Goal: Task Accomplishment & Management: Complete application form

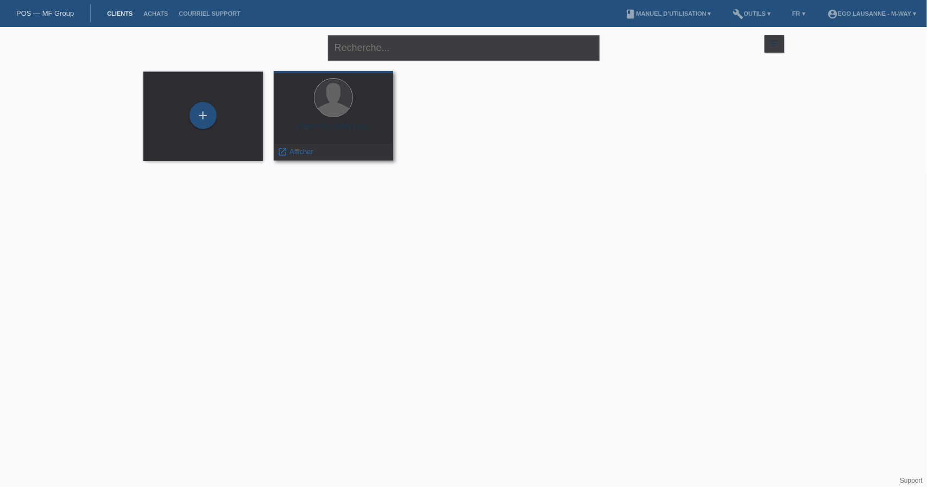
click at [352, 132] on div "Juan Carlos Cordoba (42)" at bounding box center [333, 130] width 102 height 17
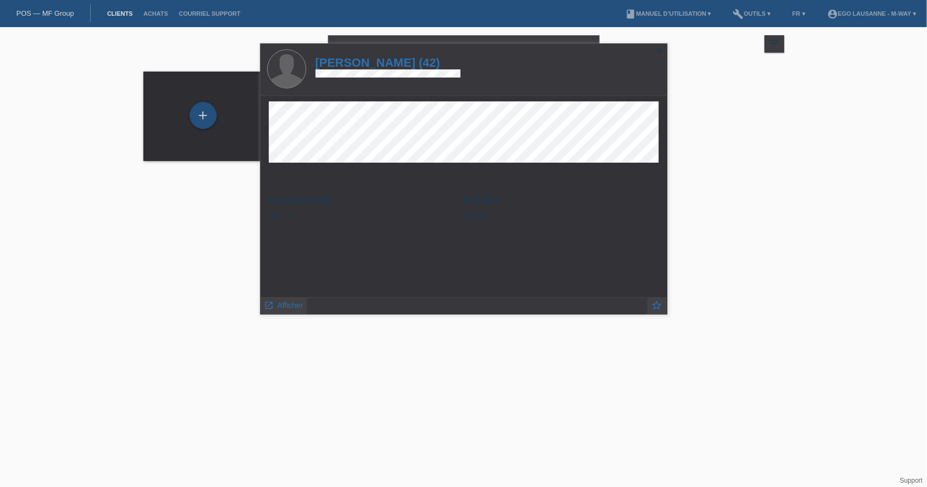
click at [705, 144] on div "+ Juan Carlos Cordoba (42) launch Afficher" at bounding box center [463, 116] width 651 height 100
click at [200, 71] on div "+ Juan Carlos Cordoba (42) launch Afficher" at bounding box center [463, 116] width 651 height 100
click at [658, 52] on icon "close" at bounding box center [659, 51] width 9 height 9
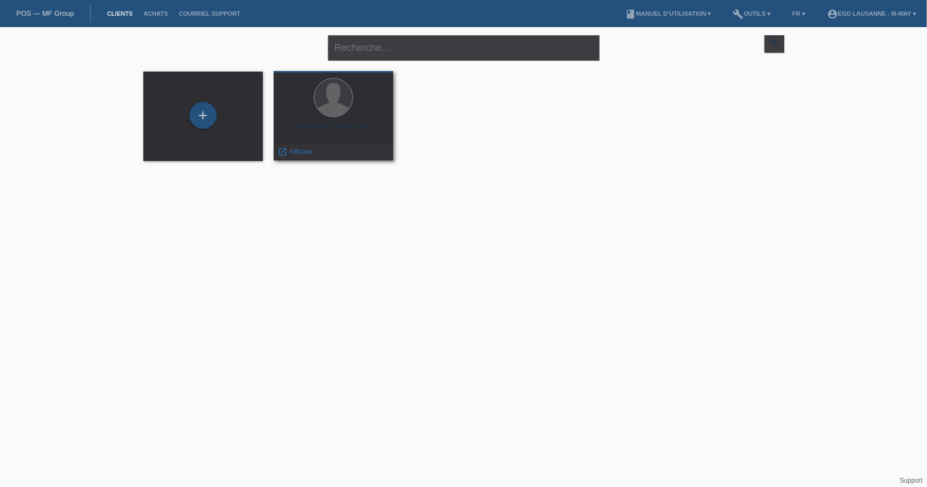
click at [346, 124] on div "Juan Carlos Cordoba (42)" at bounding box center [333, 130] width 102 height 17
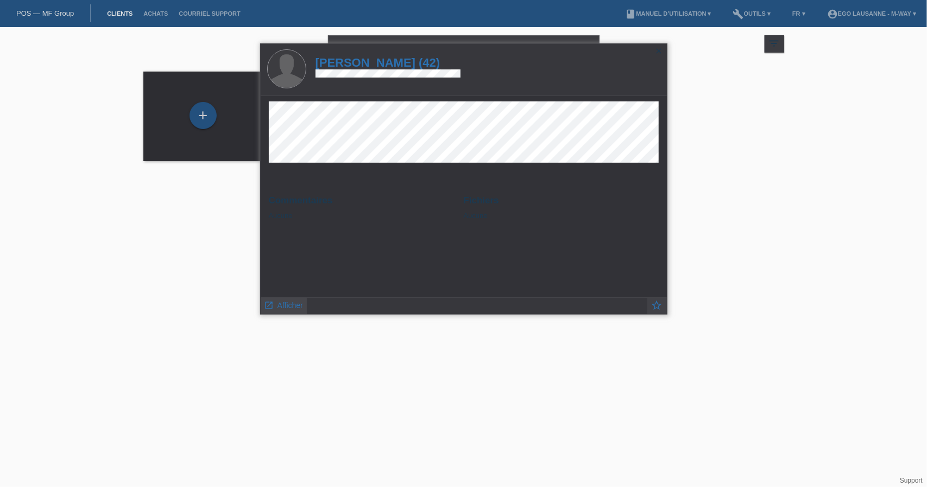
click at [282, 304] on span "Afficher" at bounding box center [290, 305] width 26 height 9
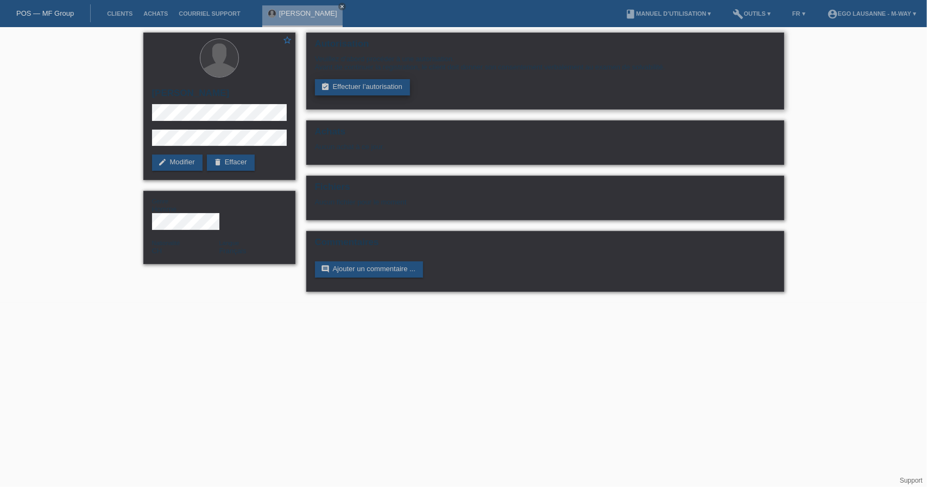
click at [359, 95] on link "assignment_turned_in Effectuer l’autorisation" at bounding box center [362, 87] width 95 height 16
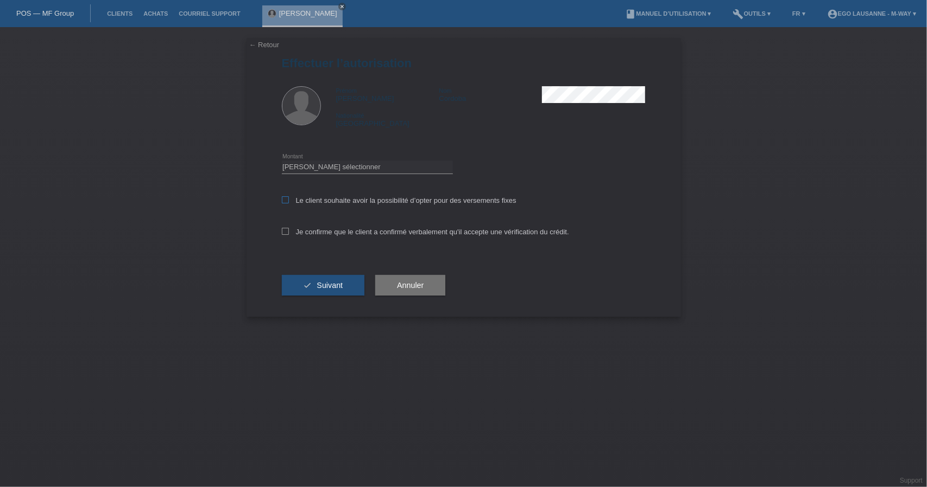
click at [284, 202] on icon at bounding box center [285, 200] width 7 height 7
click at [284, 202] on input "Le client souhaite avoir la possibilité d’opter pour des versements fixes" at bounding box center [285, 200] width 7 height 7
checkbox input "true"
click at [286, 235] on icon at bounding box center [285, 231] width 7 height 7
click at [286, 235] on input "Je confirme que le client a confirmé verbalement qu'il accepte une vérification…" at bounding box center [285, 231] width 7 height 7
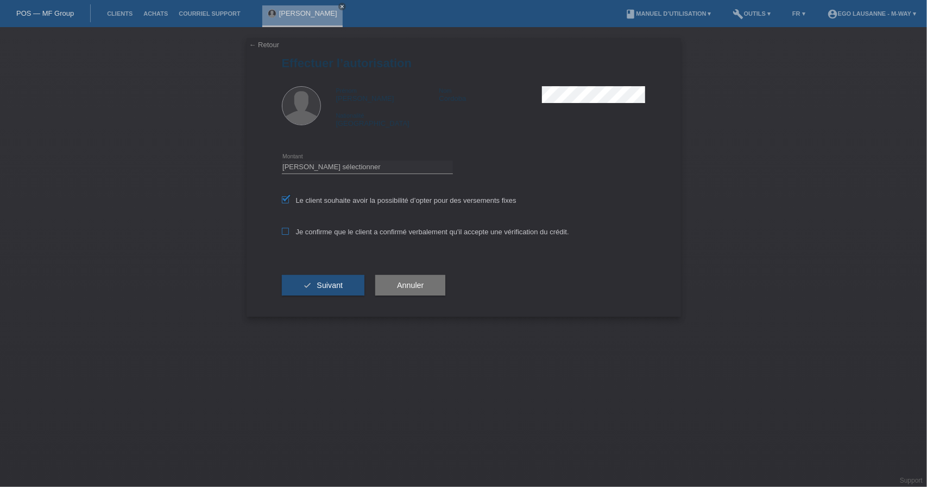
checkbox input "true"
click at [304, 280] on button "check Suivant" at bounding box center [323, 285] width 83 height 21
click at [345, 167] on select "Veuillez sélectionner CHF 1.00 - CHF 499.00 CHF 500.00 - CHF 1'999.00 CHF 2'000…" at bounding box center [367, 167] width 171 height 13
select select "2"
click at [282, 161] on select "Veuillez sélectionner CHF 1.00 - CHF 499.00 CHF 500.00 - CHF 1'999.00 CHF 2'000…" at bounding box center [367, 167] width 171 height 13
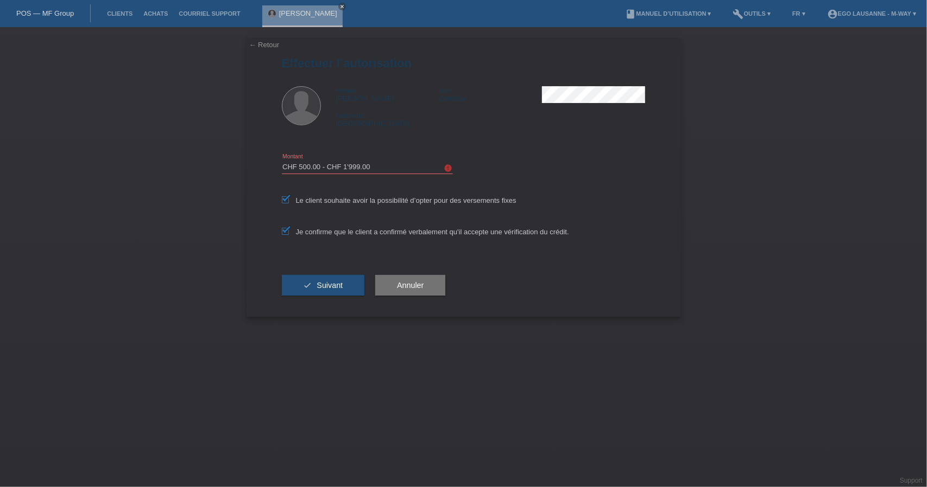
click at [301, 287] on button "check Suivant" at bounding box center [323, 285] width 83 height 21
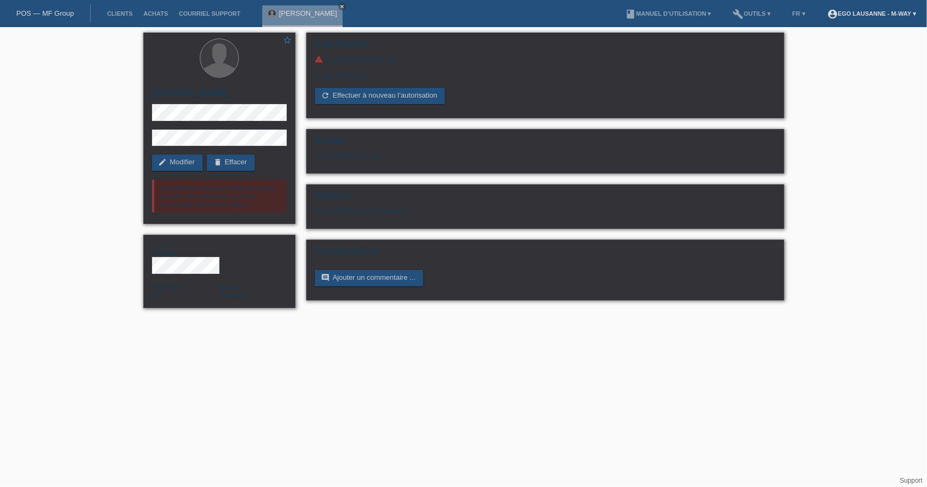
click at [860, 16] on link "account_circle EGO Lausanne - m-way ▾" at bounding box center [871, 13] width 100 height 7
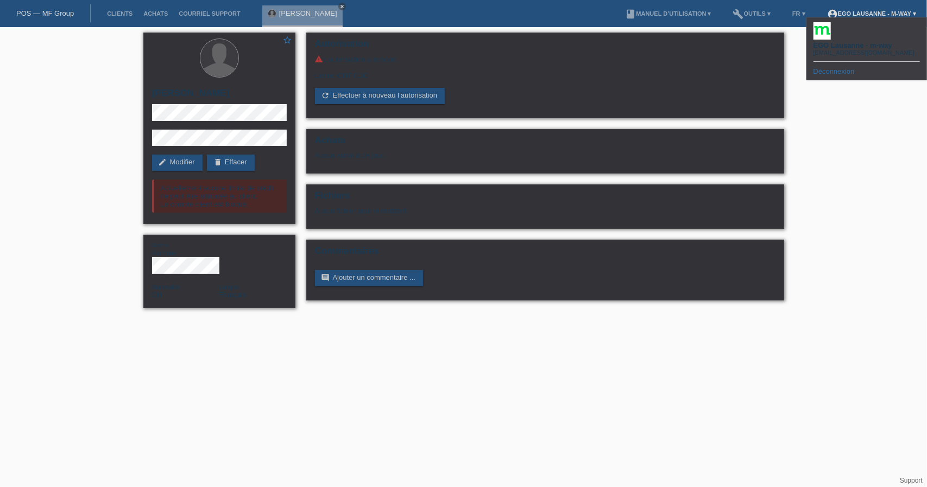
click at [860, 16] on link "account_circle EGO Lausanne - m-way ▾" at bounding box center [871, 13] width 100 height 7
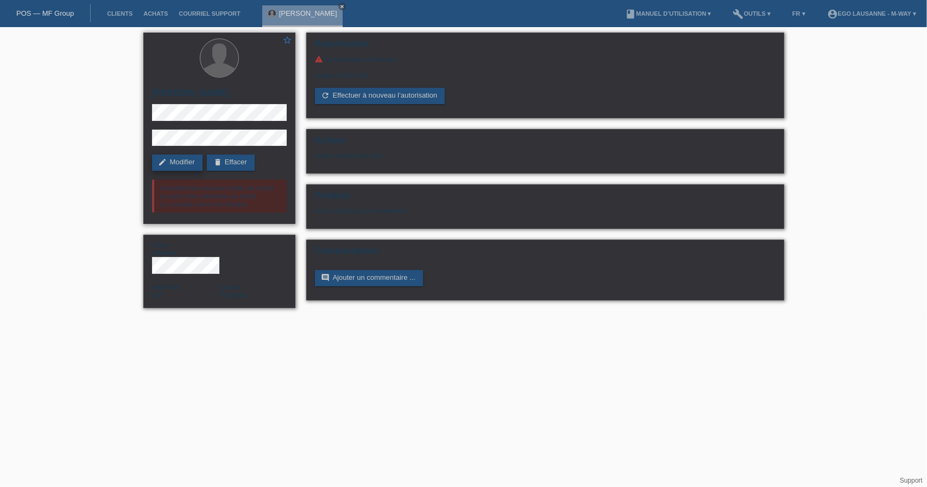
click at [179, 160] on link "edit Modifier" at bounding box center [177, 163] width 50 height 16
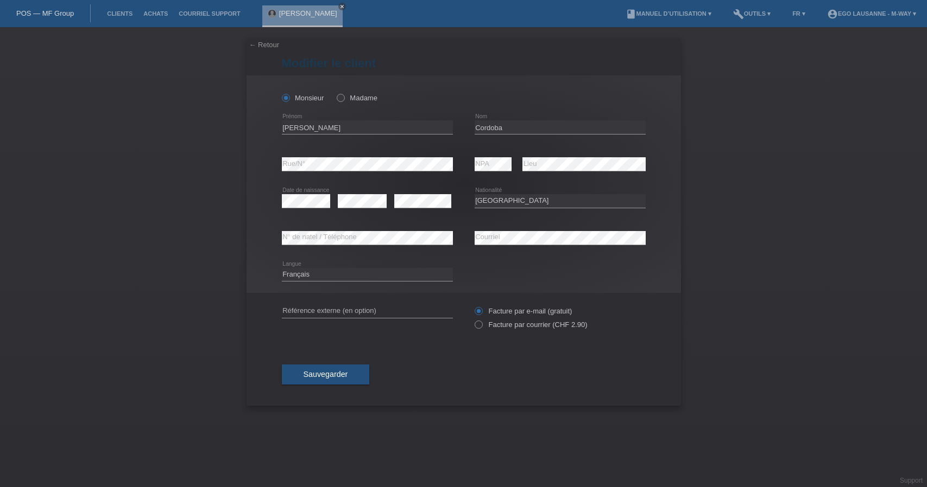
select select "CH"
click at [319, 372] on span "Sauvegarder" at bounding box center [325, 374] width 45 height 9
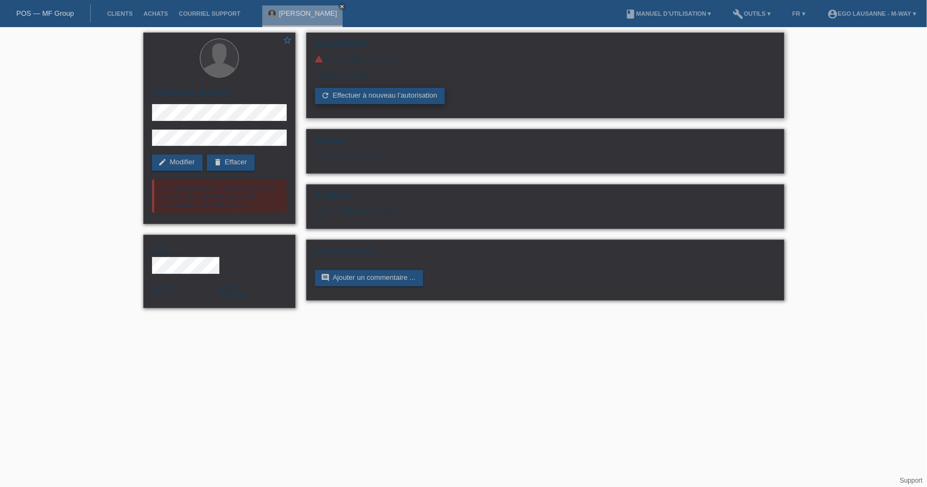
click at [395, 94] on link "refresh Effectuer à nouveau l’autorisation" at bounding box center [380, 96] width 130 height 16
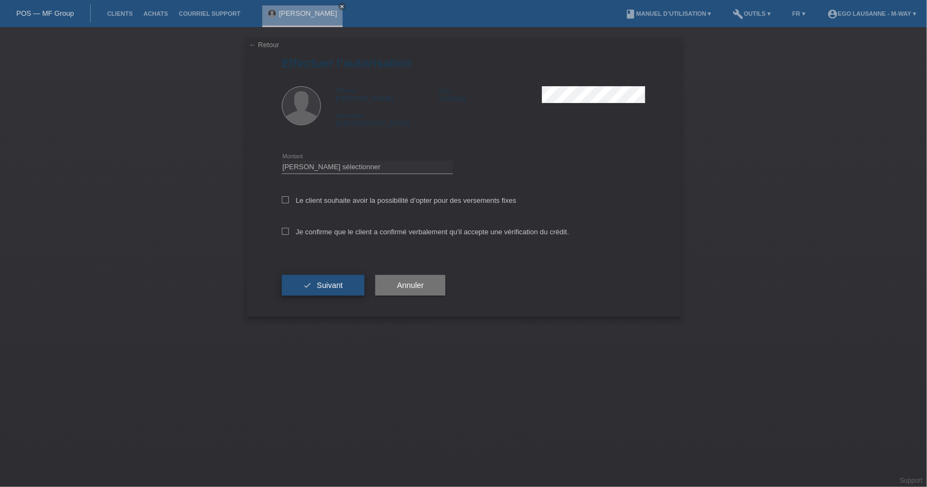
click at [306, 281] on button "check Suivant" at bounding box center [323, 285] width 83 height 21
click at [286, 201] on icon at bounding box center [285, 200] width 7 height 7
click at [286, 201] on input "Le client souhaite avoir la possibilité d’opter pour des versements fixes" at bounding box center [285, 200] width 7 height 7
checkbox input "true"
click at [283, 235] on icon at bounding box center [285, 231] width 7 height 7
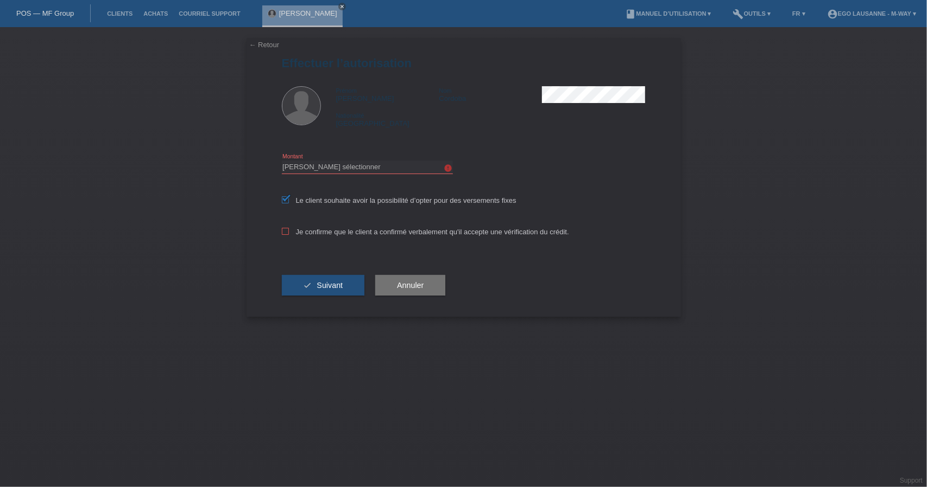
click at [283, 235] on input "Je confirme que le client a confirmé verbalement qu'il accepte une vérification…" at bounding box center [285, 231] width 7 height 7
checkbox input "true"
click at [335, 154] on div "Veuillez sélectionner CHF 1.00 - CHF 499.00 CHF 500.00 - CHF 1'999.00 CHF 2'000…" at bounding box center [367, 167] width 171 height 37
click at [336, 159] on div "Veuillez sélectionner CHF 1.00 - CHF 499.00 CHF 500.00 - CHF 1'999.00 CHF 2'000…" at bounding box center [367, 167] width 171 height 37
click at [334, 164] on select "Veuillez sélectionner CHF 1.00 - CHF 499.00 CHF 500.00 - CHF 1'999.00 CHF 2'000…" at bounding box center [367, 167] width 171 height 13
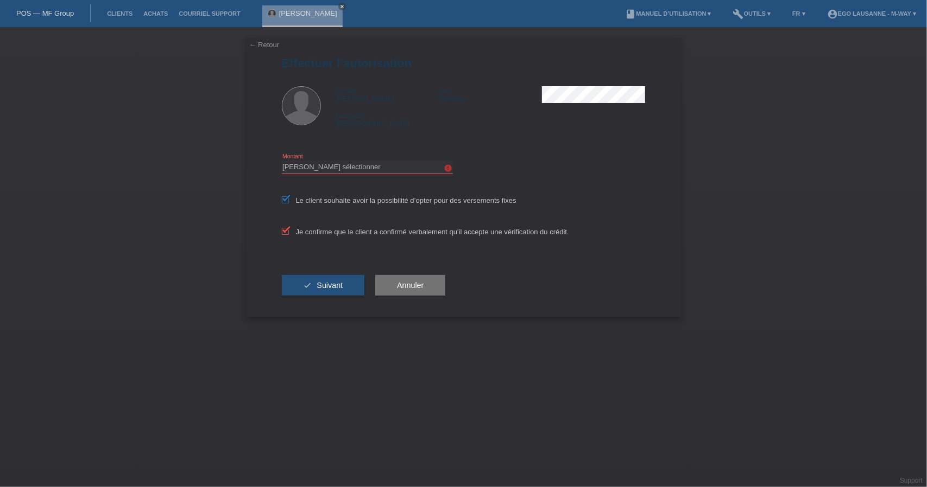
select select "2"
click at [282, 161] on select "Veuillez sélectionner CHF 1.00 - CHF 499.00 CHF 500.00 - CHF 1'999.00 CHF 2'000…" at bounding box center [367, 167] width 171 height 13
drag, startPoint x: 319, startPoint y: 284, endPoint x: 309, endPoint y: 269, distance: 17.6
click at [319, 284] on span "Suivant" at bounding box center [329, 285] width 26 height 9
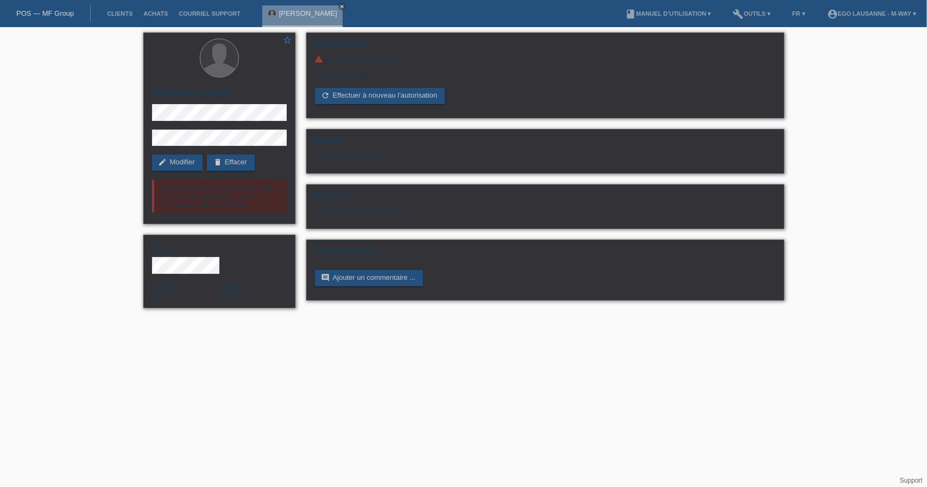
click at [92, 216] on div "star_border [PERSON_NAME] edit Modifier delete Effacer Actuellement aucune limi…" at bounding box center [463, 173] width 927 height 292
click at [111, 107] on div "star_border [PERSON_NAME] edit Modifier delete Effacer Actuellement aucune limi…" at bounding box center [463, 173] width 927 height 292
click at [231, 205] on div "Actuellement aucune limite de crédit ne peut être attribuée au client. Le compt…" at bounding box center [219, 196] width 135 height 33
click at [255, 206] on div "Actuellement aucune limite de crédit ne peut être attribuée au client. Le compt…" at bounding box center [219, 196] width 135 height 33
